Goal: Navigation & Orientation: Find specific page/section

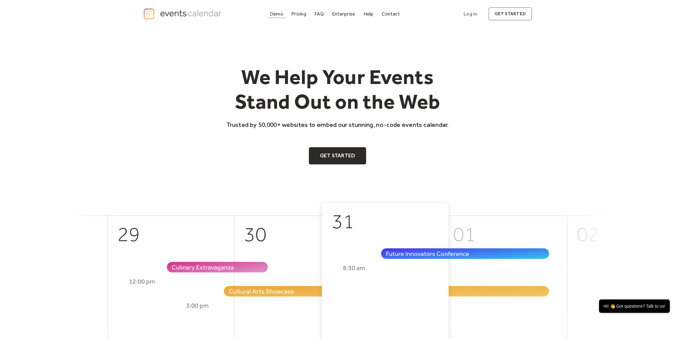
click at [278, 13] on div "Demo" at bounding box center [276, 13] width 13 height 3
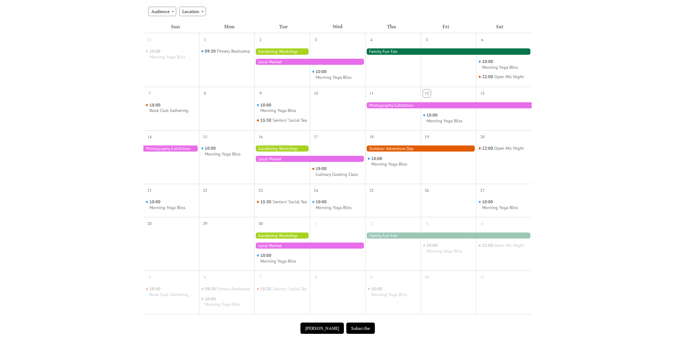
scroll to position [181, 0]
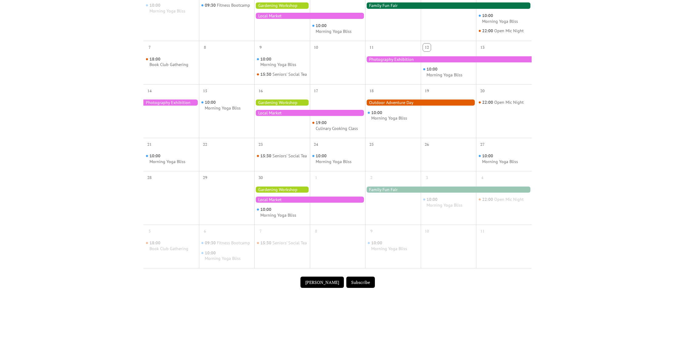
click at [575, 225] on div "Events Calendar Demo Loading the Events Calendar..." at bounding box center [337, 86] width 675 height 479
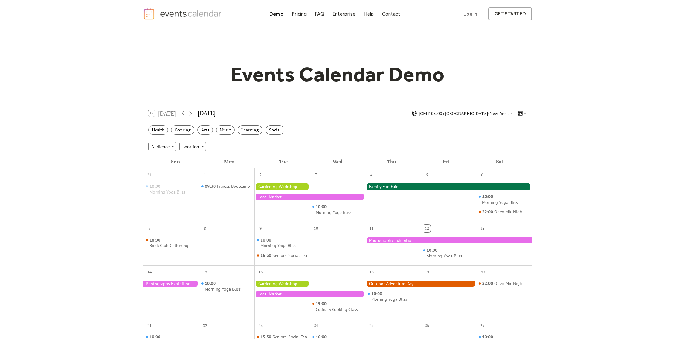
scroll to position [0, 0]
click at [195, 147] on div "Location" at bounding box center [192, 146] width 27 height 9
click at [168, 112] on div "12 [DATE]" at bounding box center [162, 113] width 28 height 7
click at [318, 174] on div "3" at bounding box center [316, 175] width 8 height 8
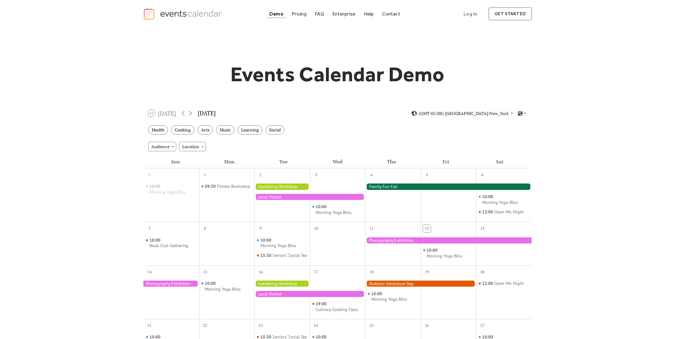
click at [424, 230] on div "12" at bounding box center [427, 228] width 8 height 8
click at [430, 254] on div "Morning Yoga Bliss" at bounding box center [445, 256] width 36 height 6
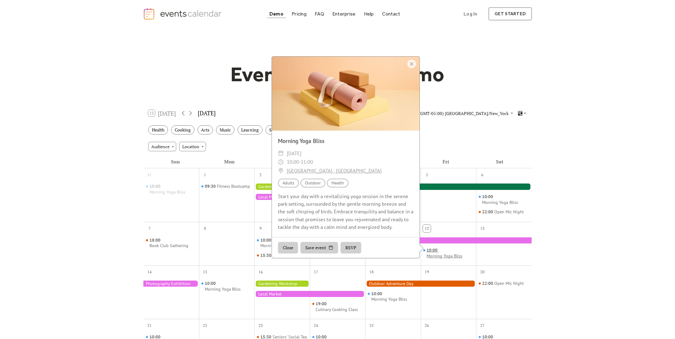
click at [430, 254] on div "Morning Yoga Bliss" at bounding box center [445, 256] width 36 height 6
click at [566, 252] on div "Events Calendar Demo Loading the Events Calendar..." at bounding box center [337, 267] width 675 height 479
